Goal: Task Accomplishment & Management: Use online tool/utility

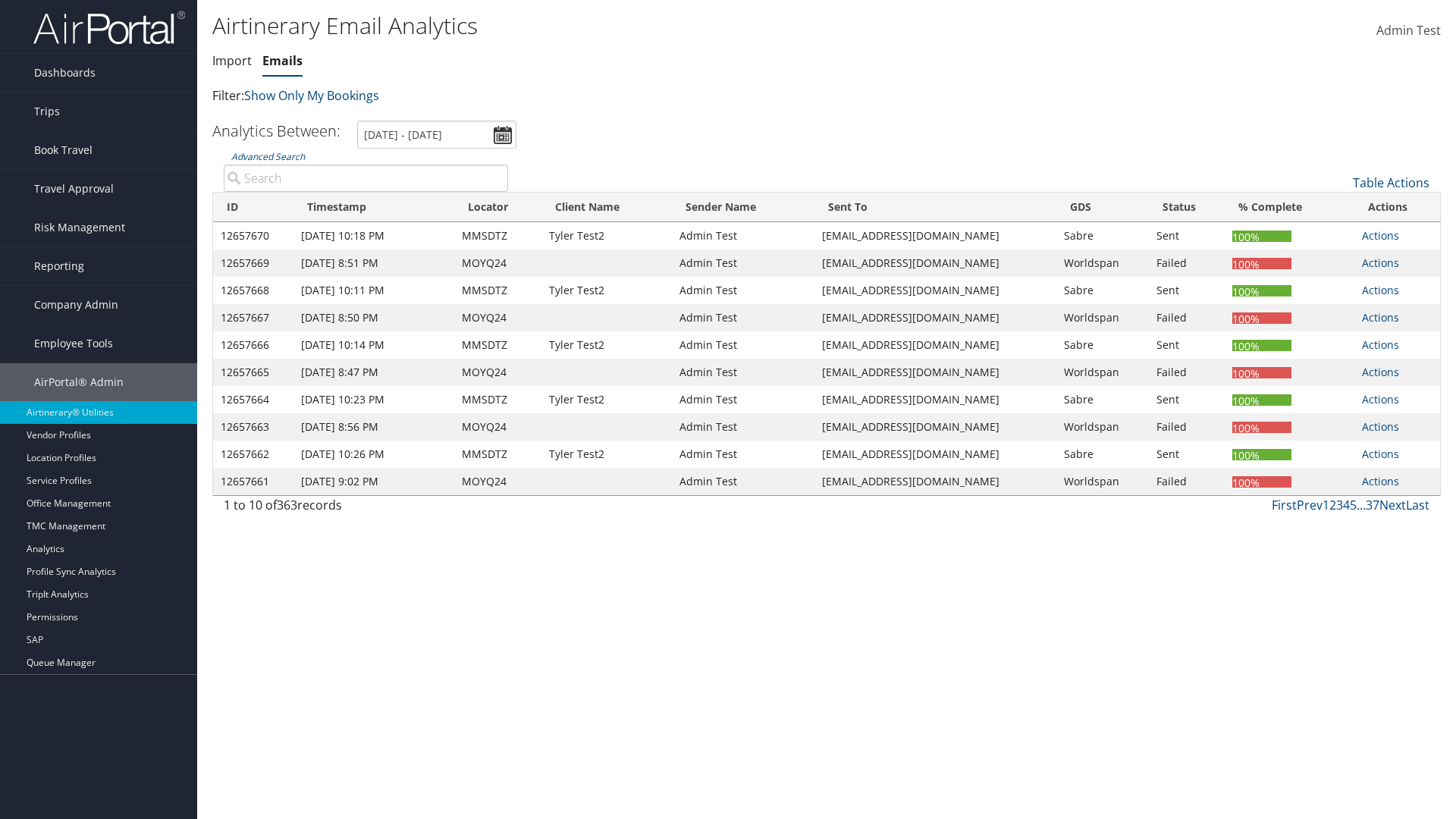
click at [282, 61] on link "Emails" at bounding box center [282, 61] width 40 height 17
click at [1391, 183] on link "Table Actions" at bounding box center [1391, 183] width 77 height 17
click at [1340, 232] on link "Email itinerary" at bounding box center [1340, 232] width 200 height 26
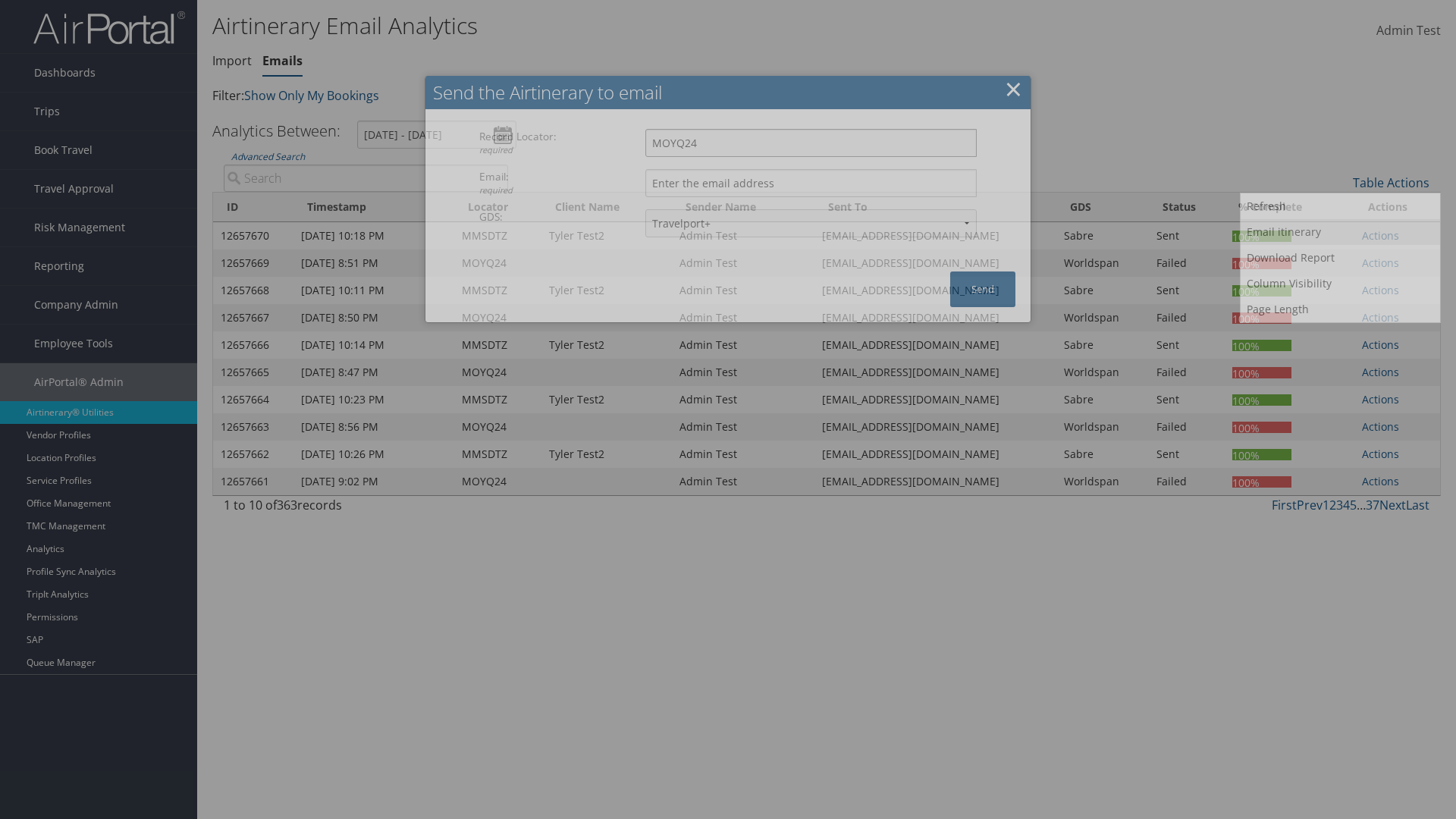
type input "MOYQ24"
type input "[EMAIL_ADDRESS][DOMAIN_NAME]"
select select "1P"
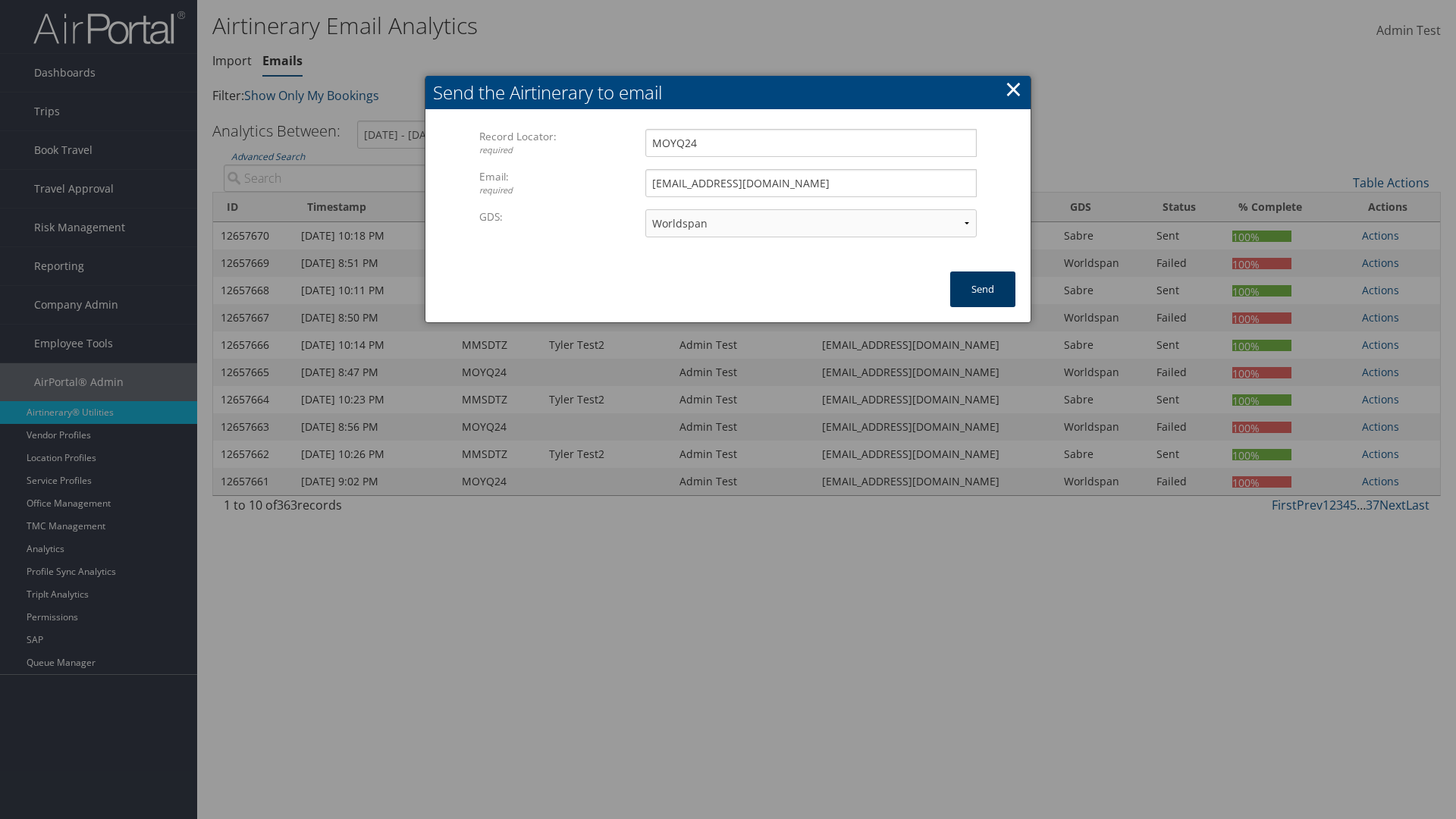
click at [983, 289] on button "Send" at bounding box center [982, 290] width 65 height 36
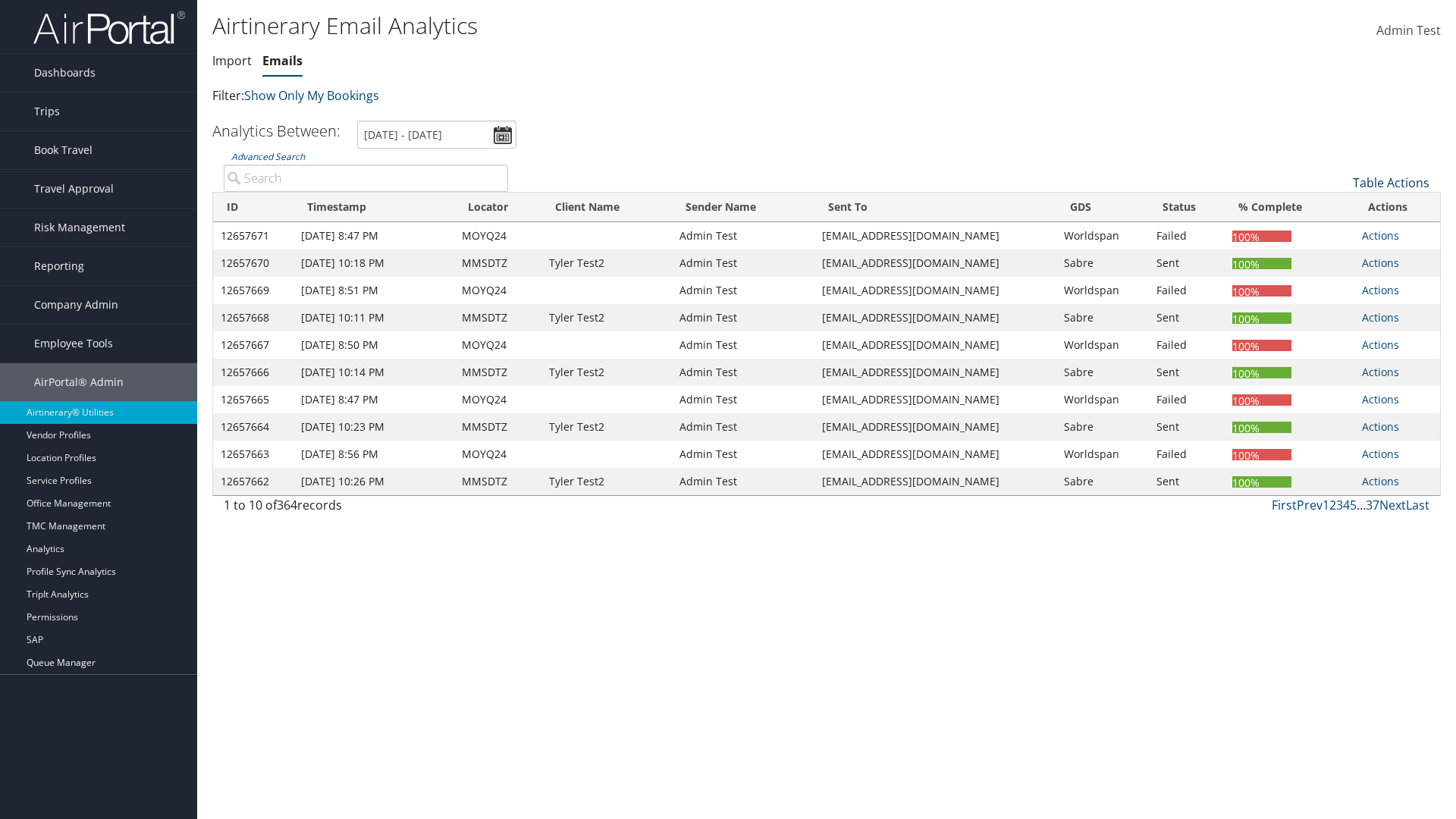
click at [1391, 183] on link "Table Actions" at bounding box center [1391, 183] width 77 height 17
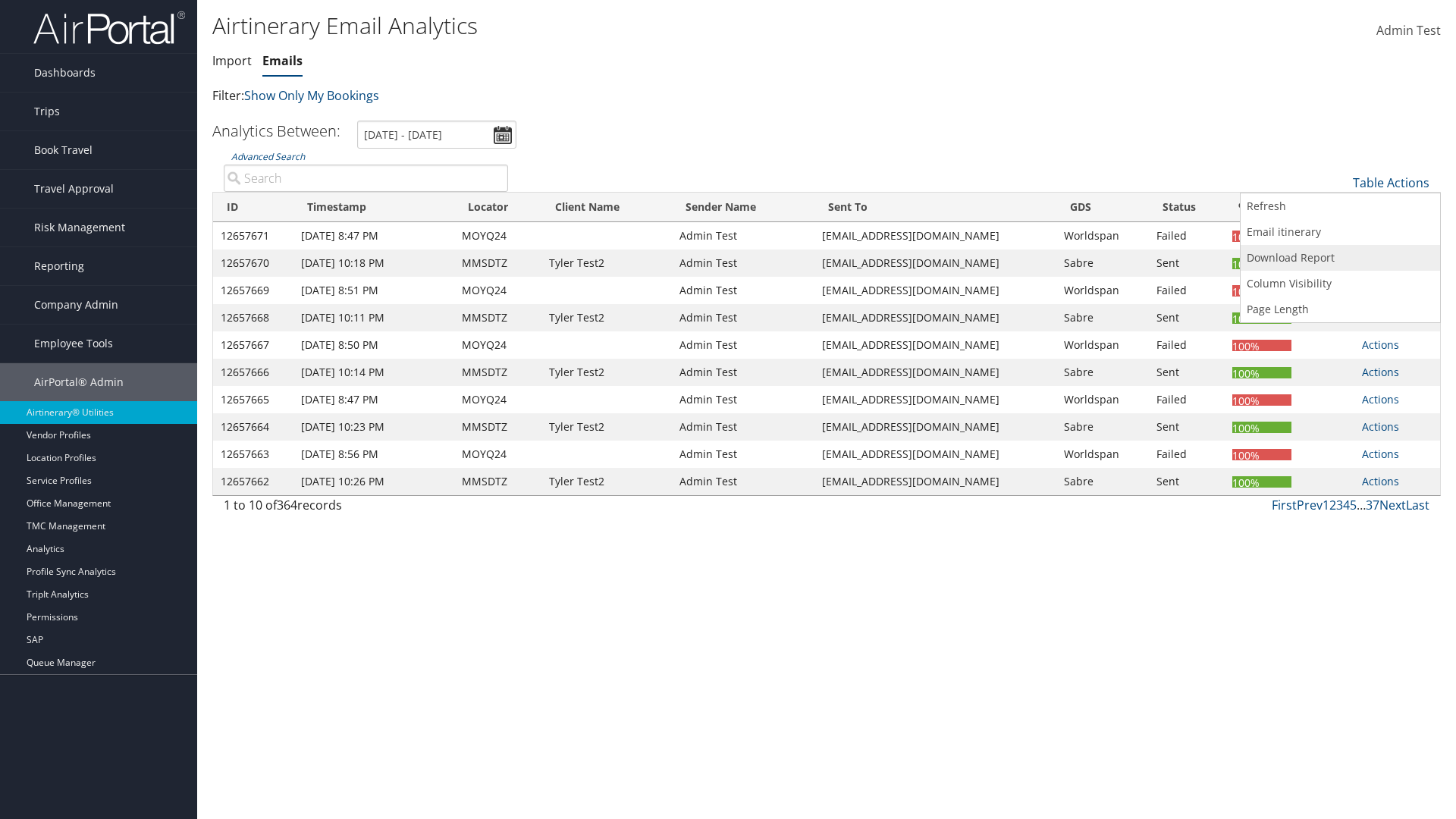
click at [1340, 258] on link "Download Report" at bounding box center [1340, 258] width 200 height 26
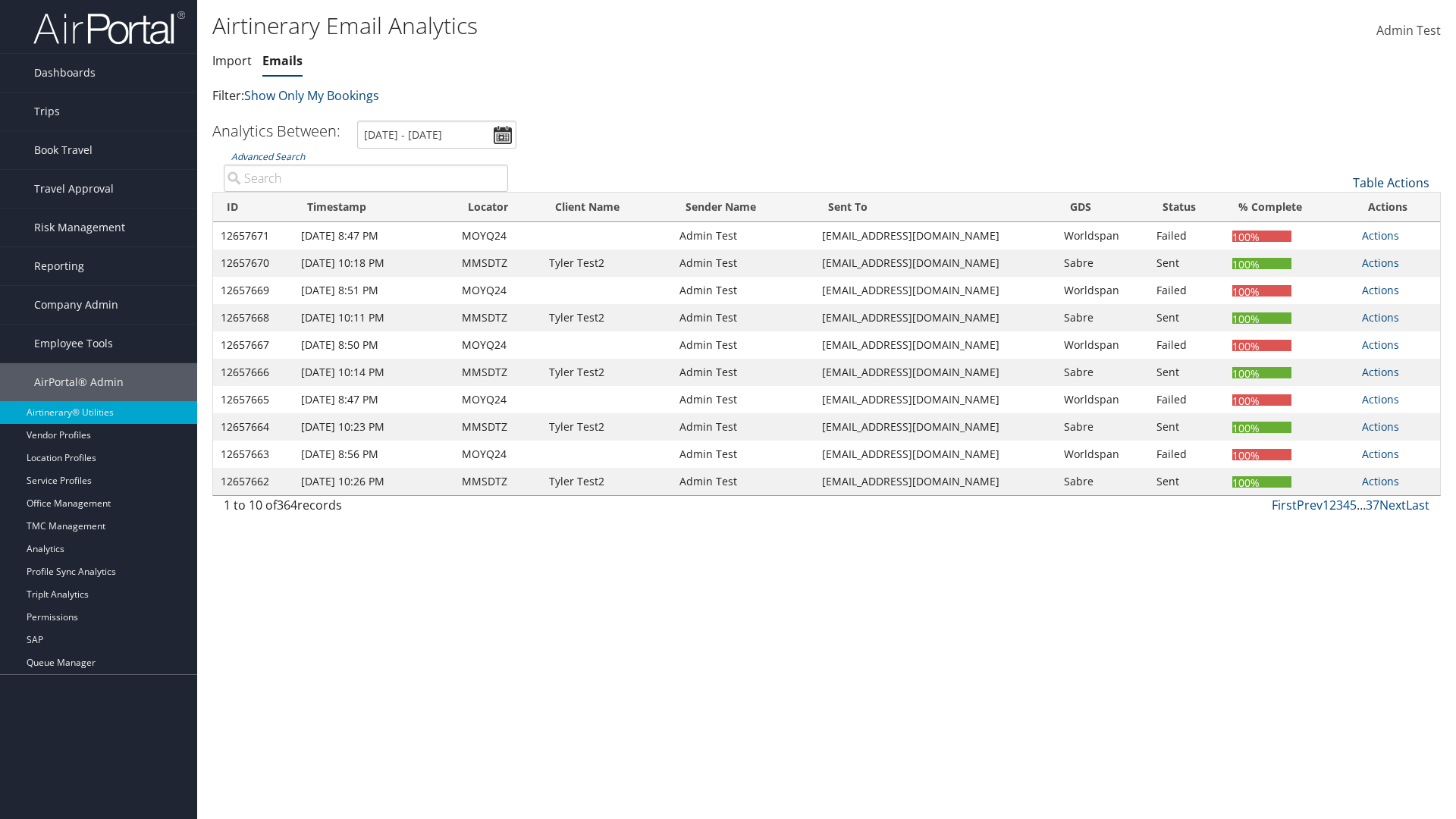
click at [1391, 183] on link "Table Actions" at bounding box center [1391, 183] width 77 height 17
click at [1340, 283] on link "Column Visibility" at bounding box center [1340, 283] width 200 height 26
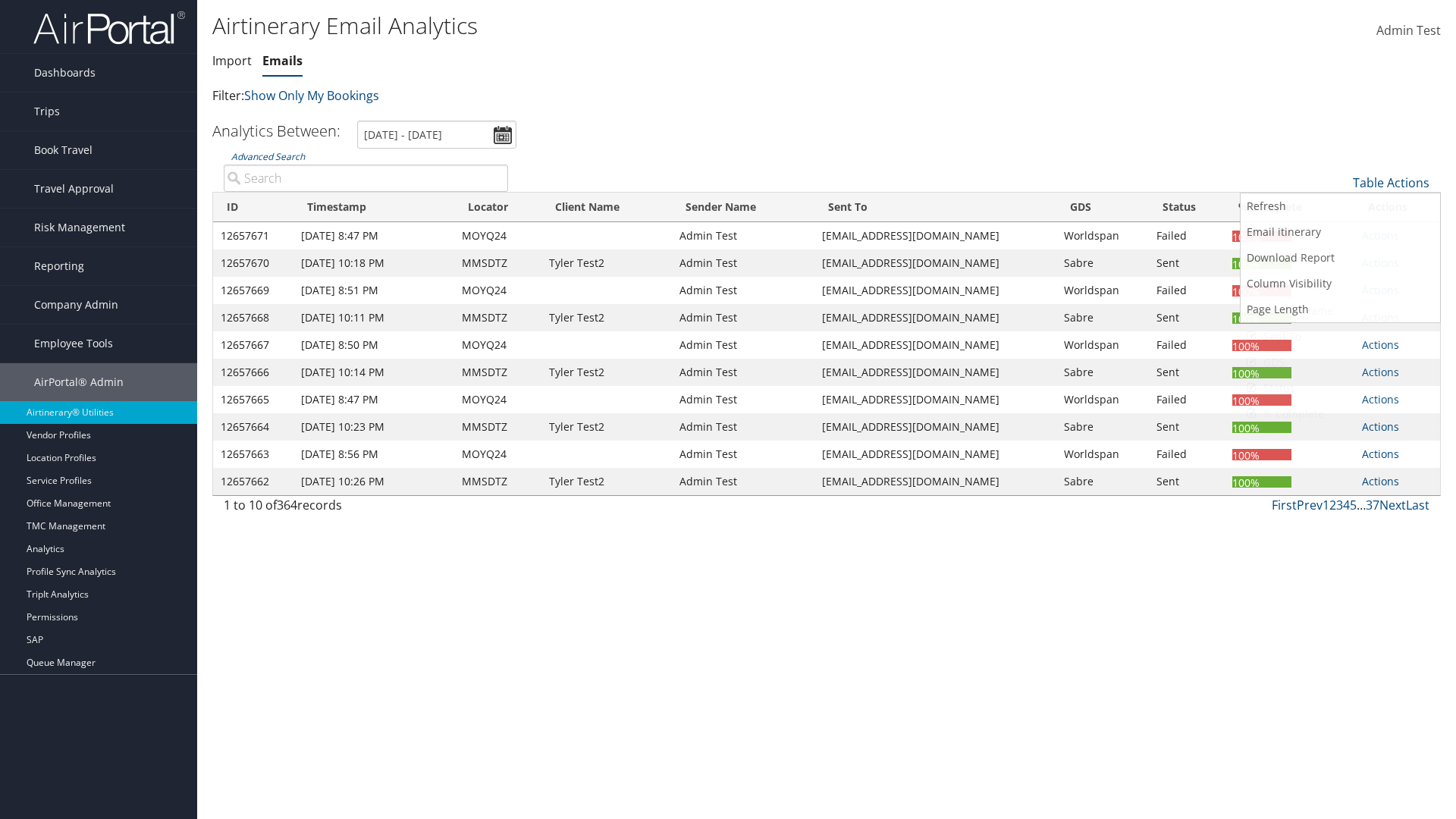
click at [1340, 208] on link "ID" at bounding box center [1340, 208] width 200 height 26
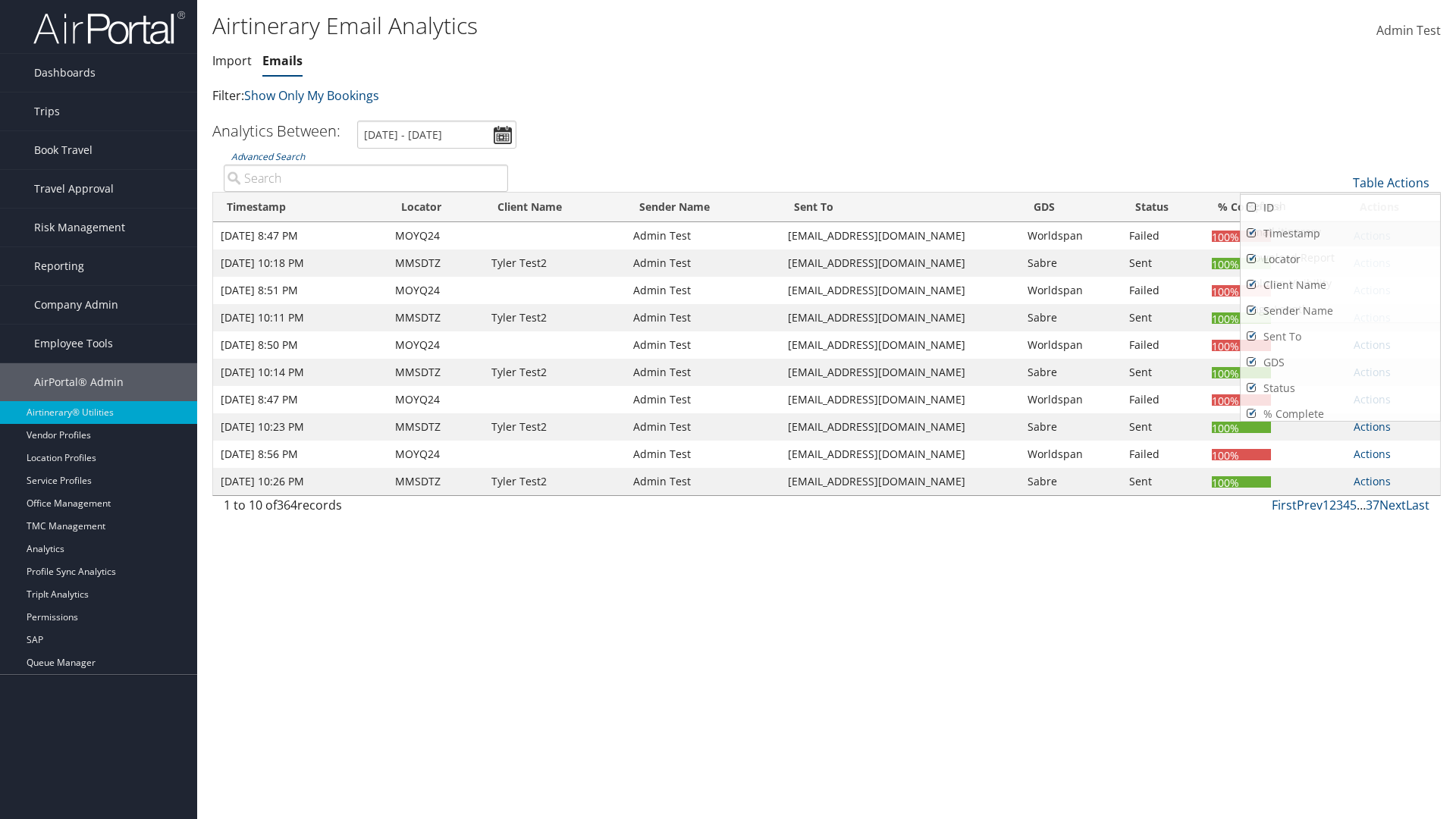
click at [1340, 233] on link "Timestamp" at bounding box center [1340, 233] width 200 height 26
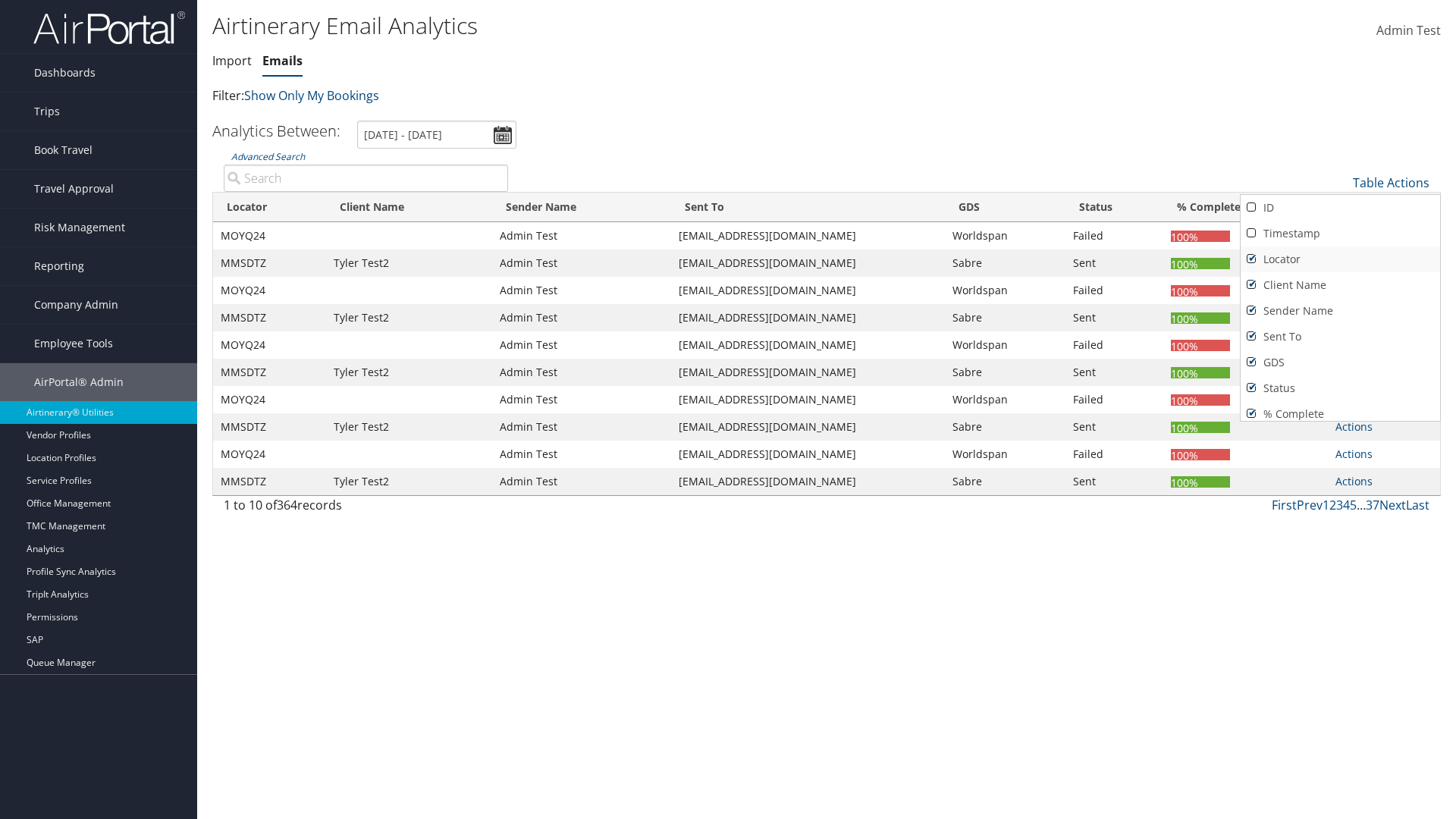
click at [1340, 259] on link "Locator" at bounding box center [1340, 259] width 200 height 26
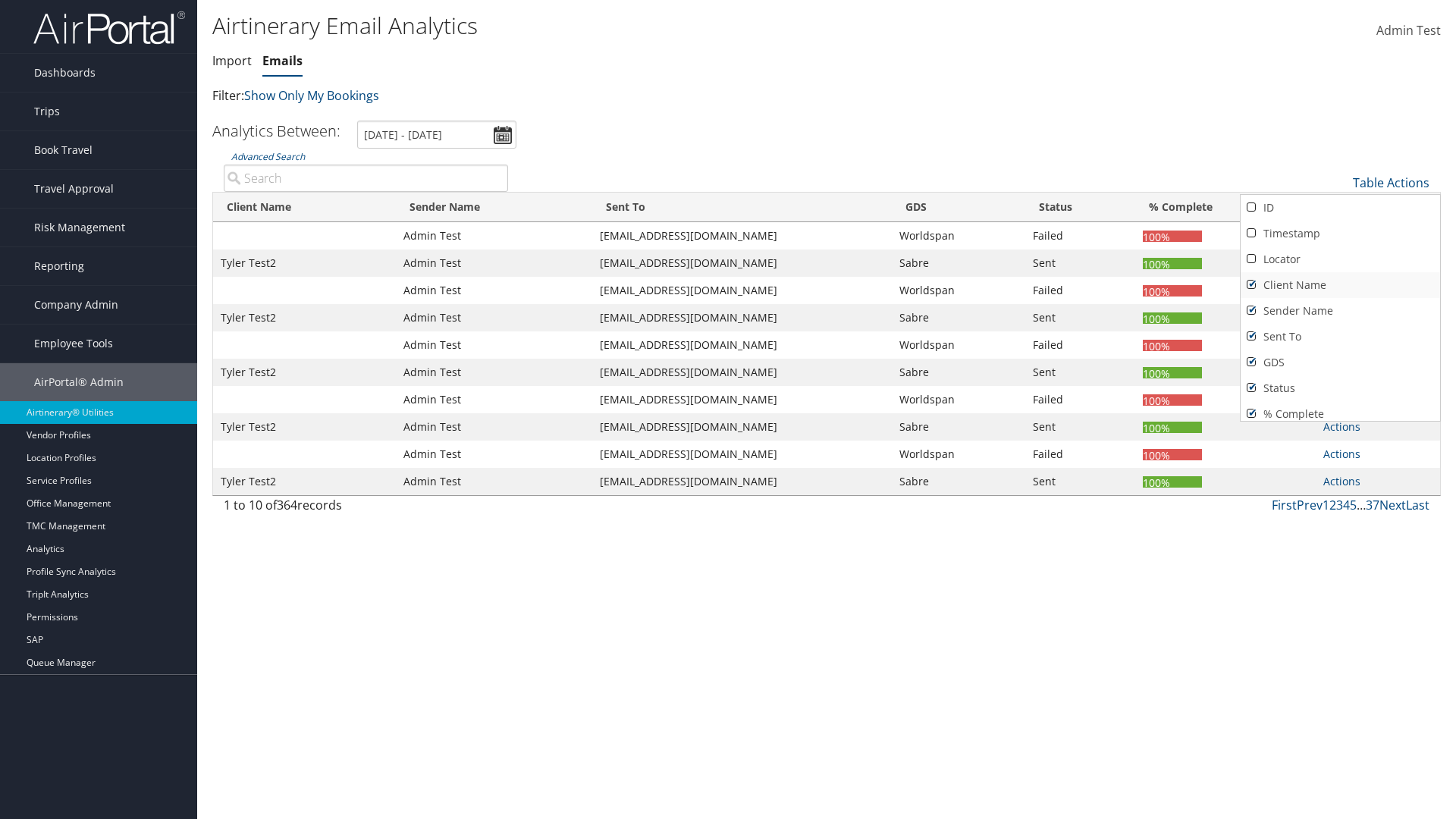
click at [1340, 285] on link "Client Name" at bounding box center [1340, 285] width 200 height 26
